Goal: Find specific page/section

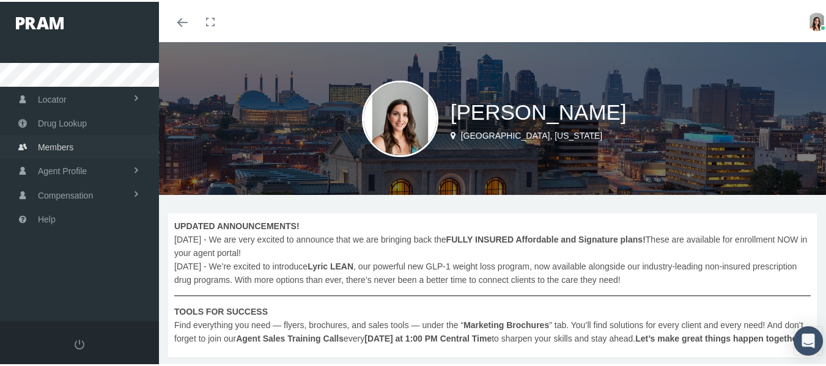
click at [68, 149] on span "Members" at bounding box center [55, 145] width 35 height 23
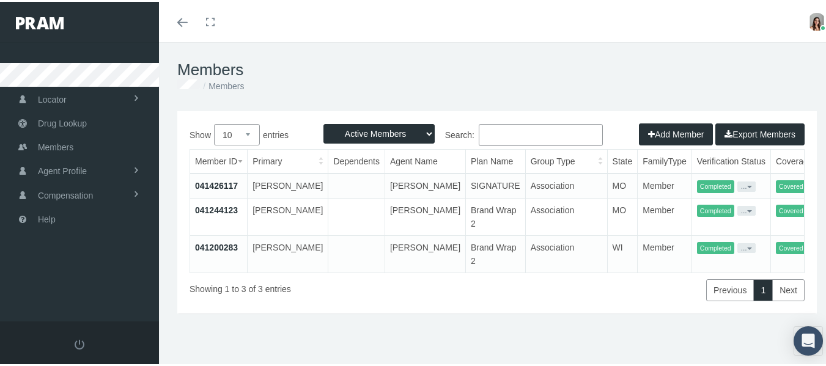
click at [502, 131] on input "Search:" at bounding box center [541, 133] width 124 height 22
type input "sheri"
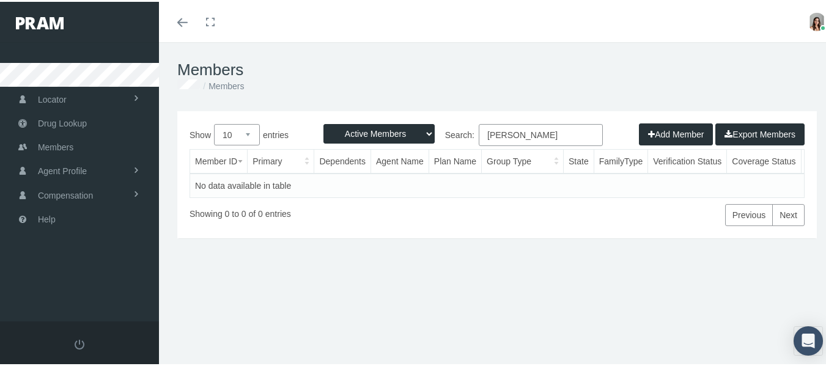
drag, startPoint x: 527, startPoint y: 141, endPoint x: 434, endPoint y: 143, distance: 93.5
click at [434, 143] on div "Show 10 25 50 100 entries Search: sheri" at bounding box center [496, 134] width 615 height 25
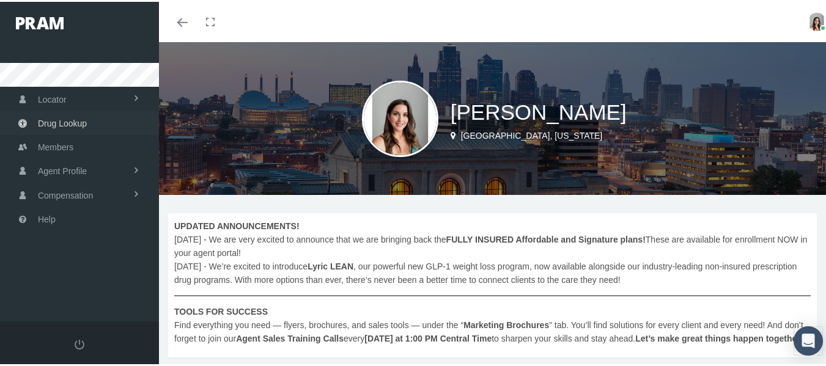
click at [83, 122] on span "Drug Lookup" at bounding box center [62, 121] width 49 height 23
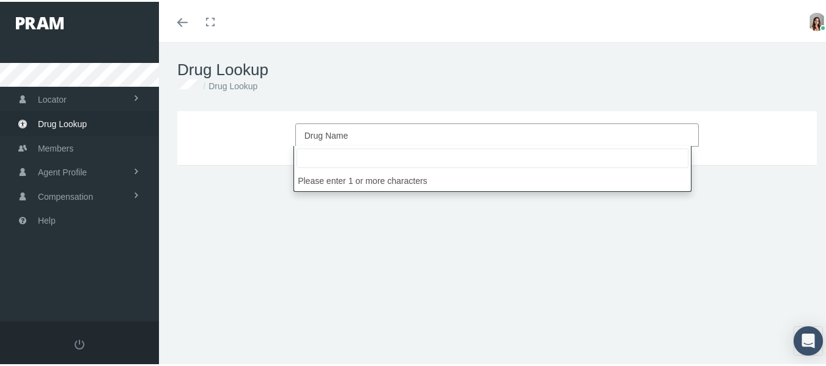
click at [412, 131] on span "Drug Name" at bounding box center [493, 134] width 378 height 16
click at [402, 158] on input "search" at bounding box center [492, 157] width 392 height 20
type input "e"
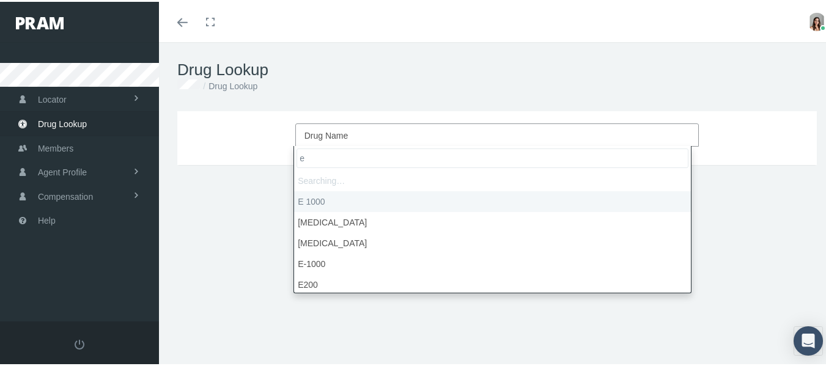
type input "eq"
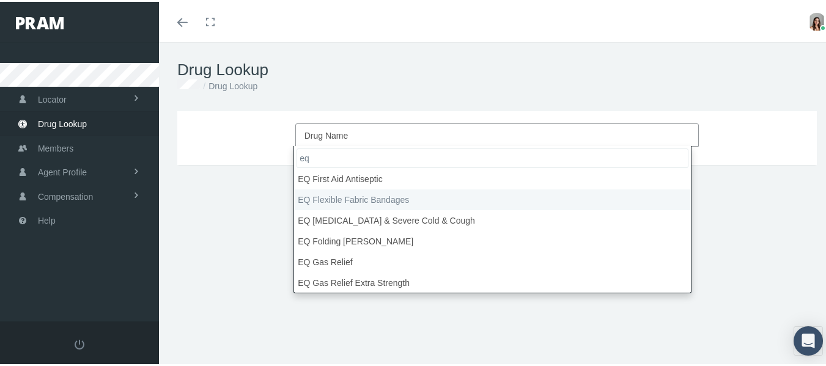
scroll to position [2017, 0]
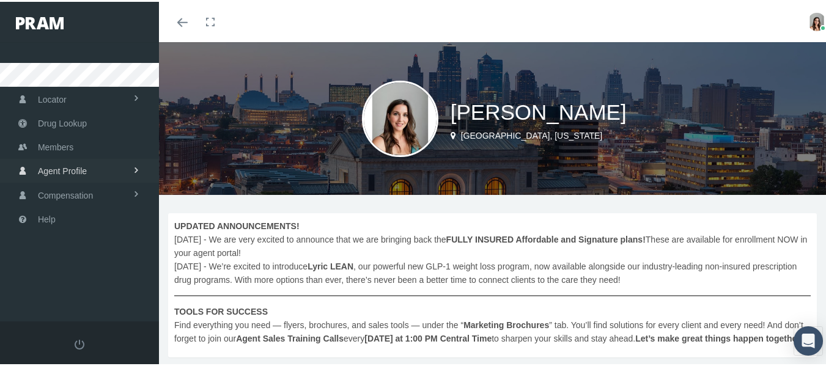
click at [82, 168] on span "Agent Profile" at bounding box center [62, 169] width 49 height 23
click at [72, 145] on span "Members" at bounding box center [55, 145] width 35 height 23
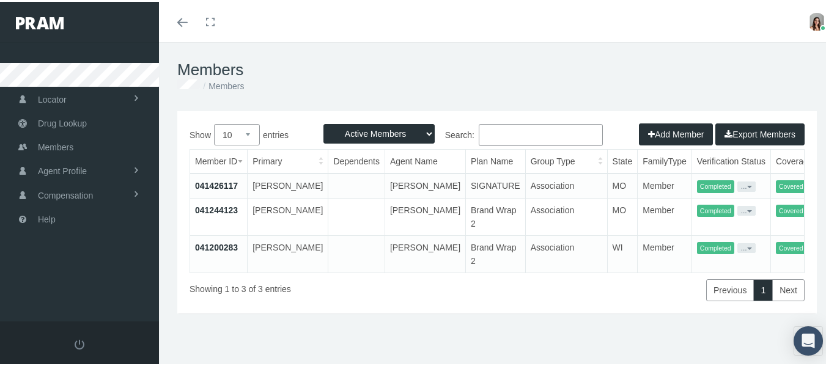
click at [379, 130] on select "Active Members Terminated Members Active & Terminated" at bounding box center [378, 132] width 111 height 20
select select "2"
click at [323, 122] on select "Active Members Terminated Members Active & Terminated" at bounding box center [378, 132] width 111 height 20
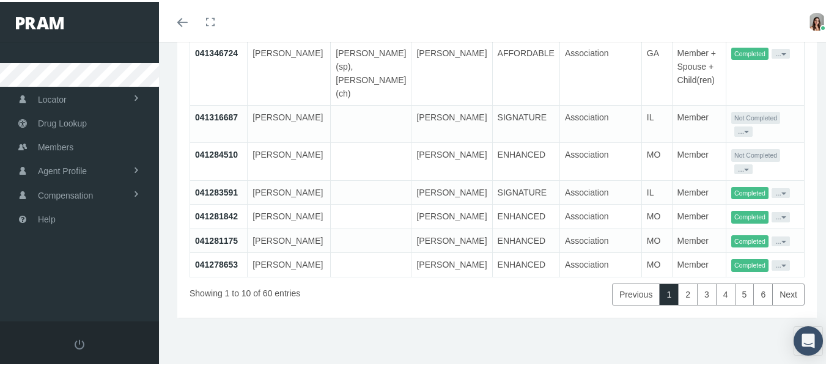
scroll to position [293, 0]
click at [682, 293] on link "2" at bounding box center [688, 293] width 20 height 22
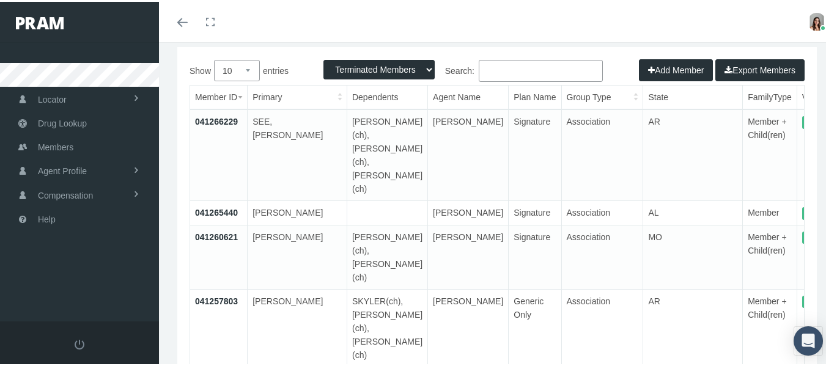
scroll to position [49, 0]
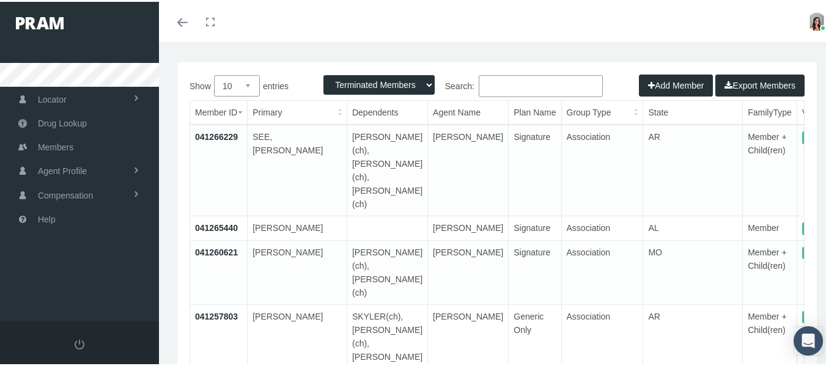
click at [494, 84] on input "Search:" at bounding box center [541, 84] width 124 height 22
type input "[PERSON_NAME]"
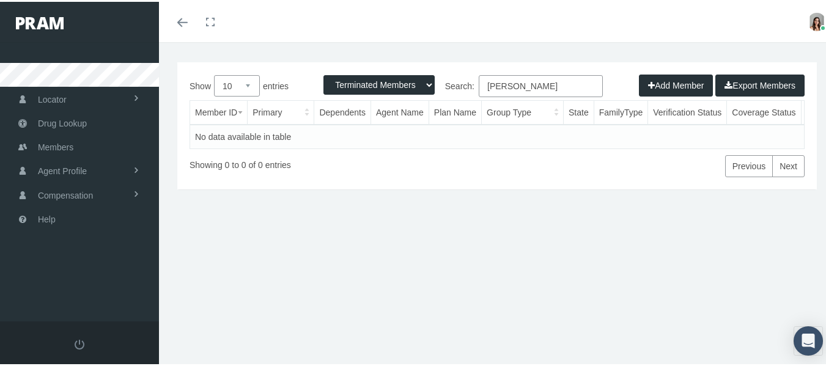
drag, startPoint x: 520, startPoint y: 86, endPoint x: 444, endPoint y: 86, distance: 75.8
click at [497, 86] on label "Search: [PERSON_NAME]" at bounding box center [550, 84] width 106 height 22
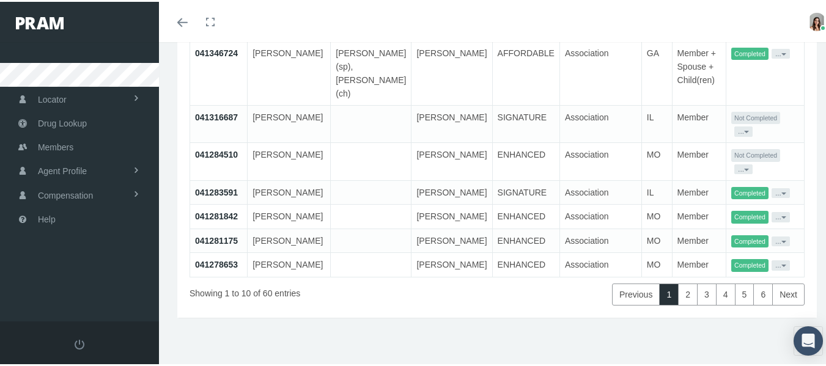
scroll to position [293, 0]
click at [683, 293] on link "2" at bounding box center [688, 293] width 20 height 22
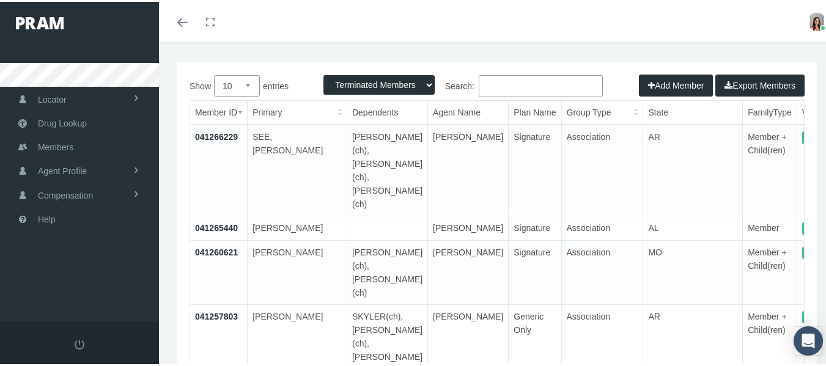
scroll to position [0, 0]
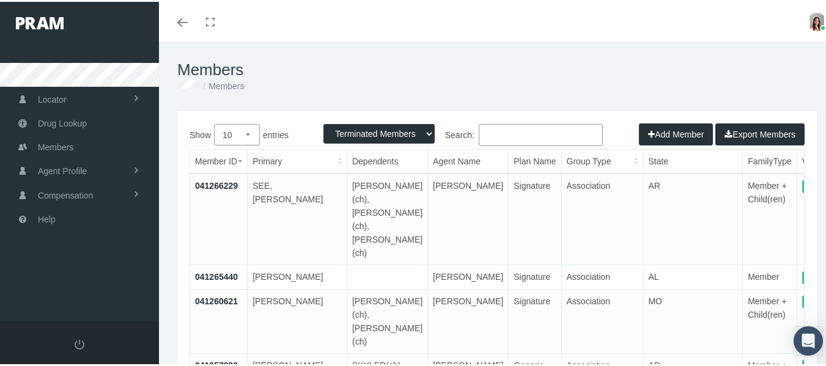
click at [240, 135] on select "10 25 50 100" at bounding box center [237, 132] width 46 height 21
select select "100"
click at [214, 122] on select "10 25 50 100" at bounding box center [237, 132] width 46 height 21
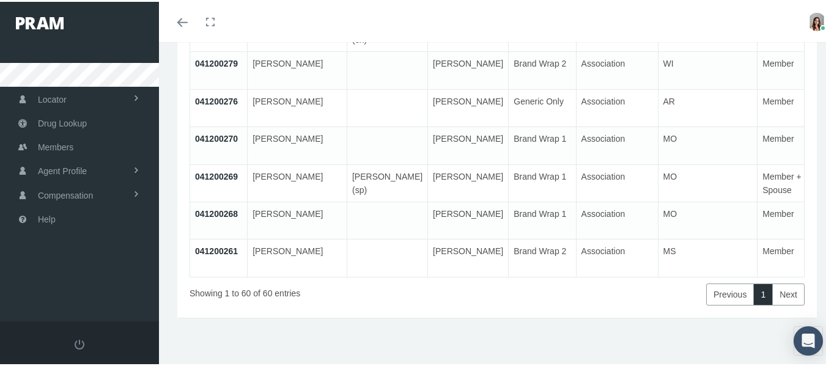
scroll to position [2337, 0]
click at [777, 289] on link "Next" at bounding box center [788, 293] width 32 height 22
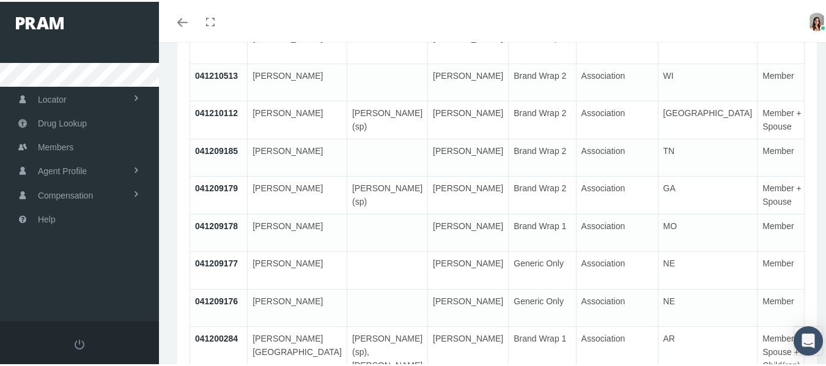
scroll to position [2139, 0]
